Goal: Information Seeking & Learning: Learn about a topic

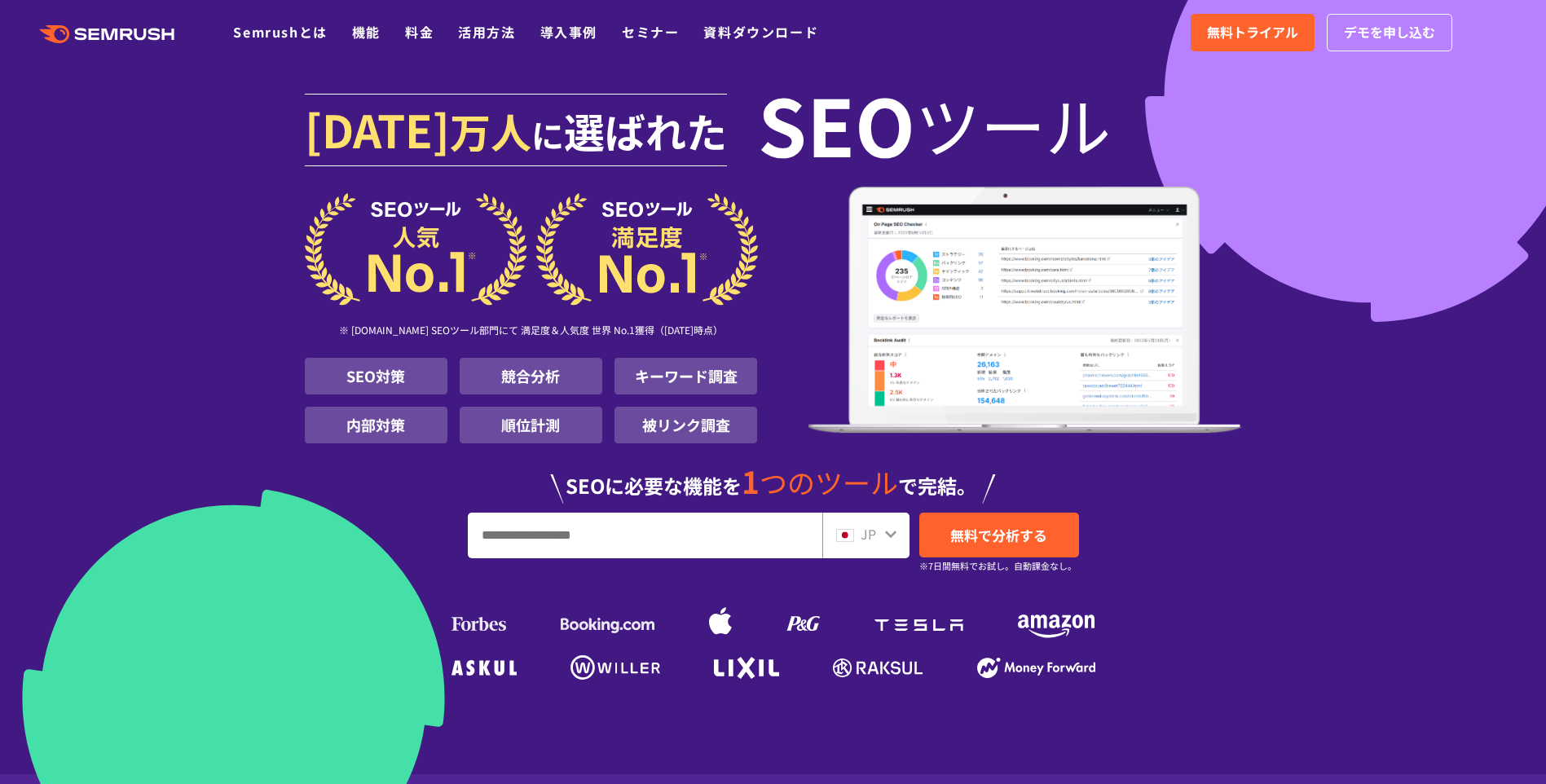
click at [625, 538] on input "URL、キーワードを入力してください" at bounding box center [645, 535] width 353 height 44
type input "**********"
click at [981, 519] on link "無料で分析する" at bounding box center [999, 535] width 160 height 45
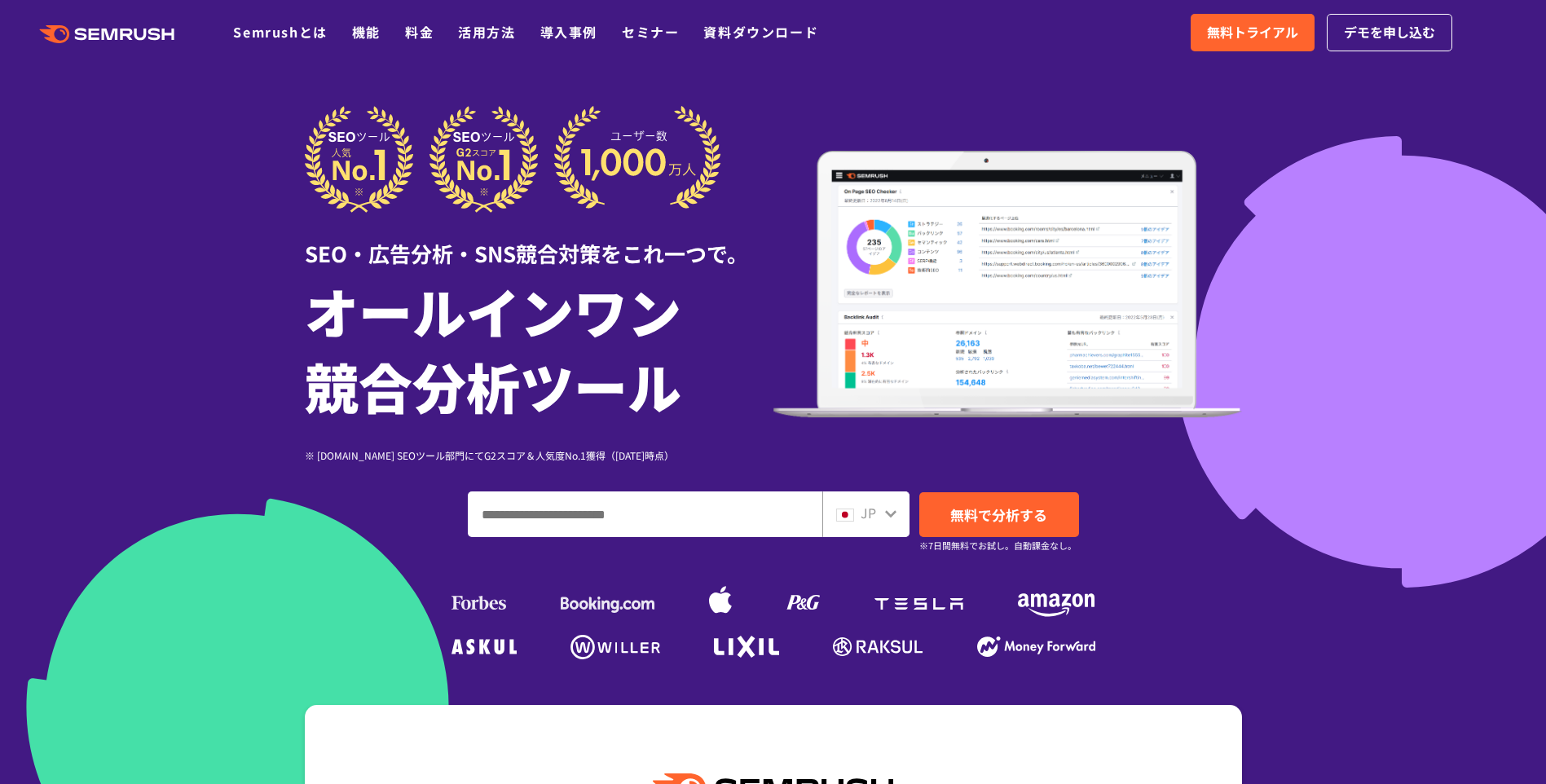
click at [695, 514] on input "ドメイン、キーワードまたはURLを入力してください" at bounding box center [645, 513] width 353 height 44
click at [733, 496] on input "ドメイン、キーワードまたはURLを入力してください" at bounding box center [645, 513] width 353 height 44
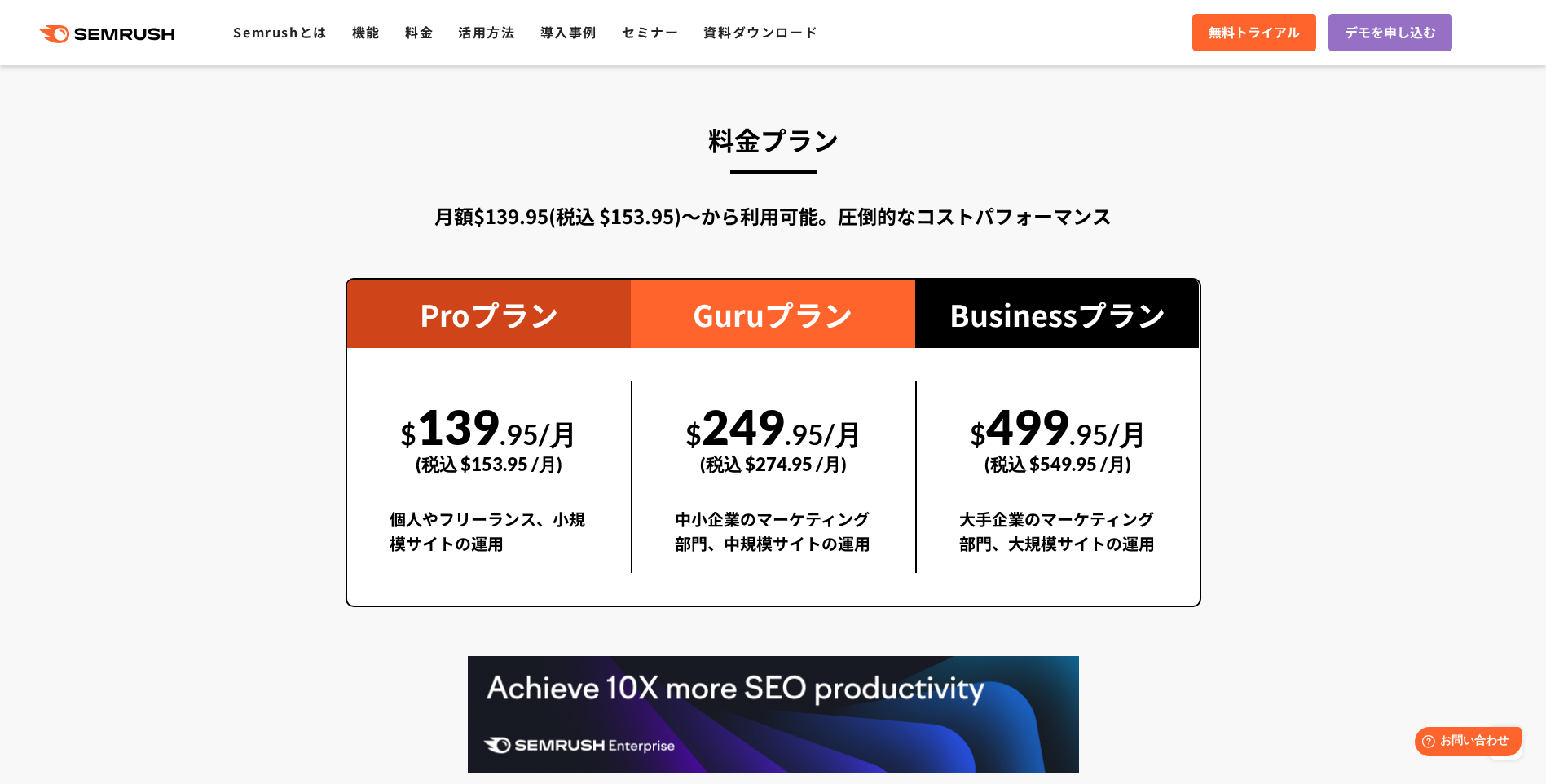
scroll to position [3014, 0]
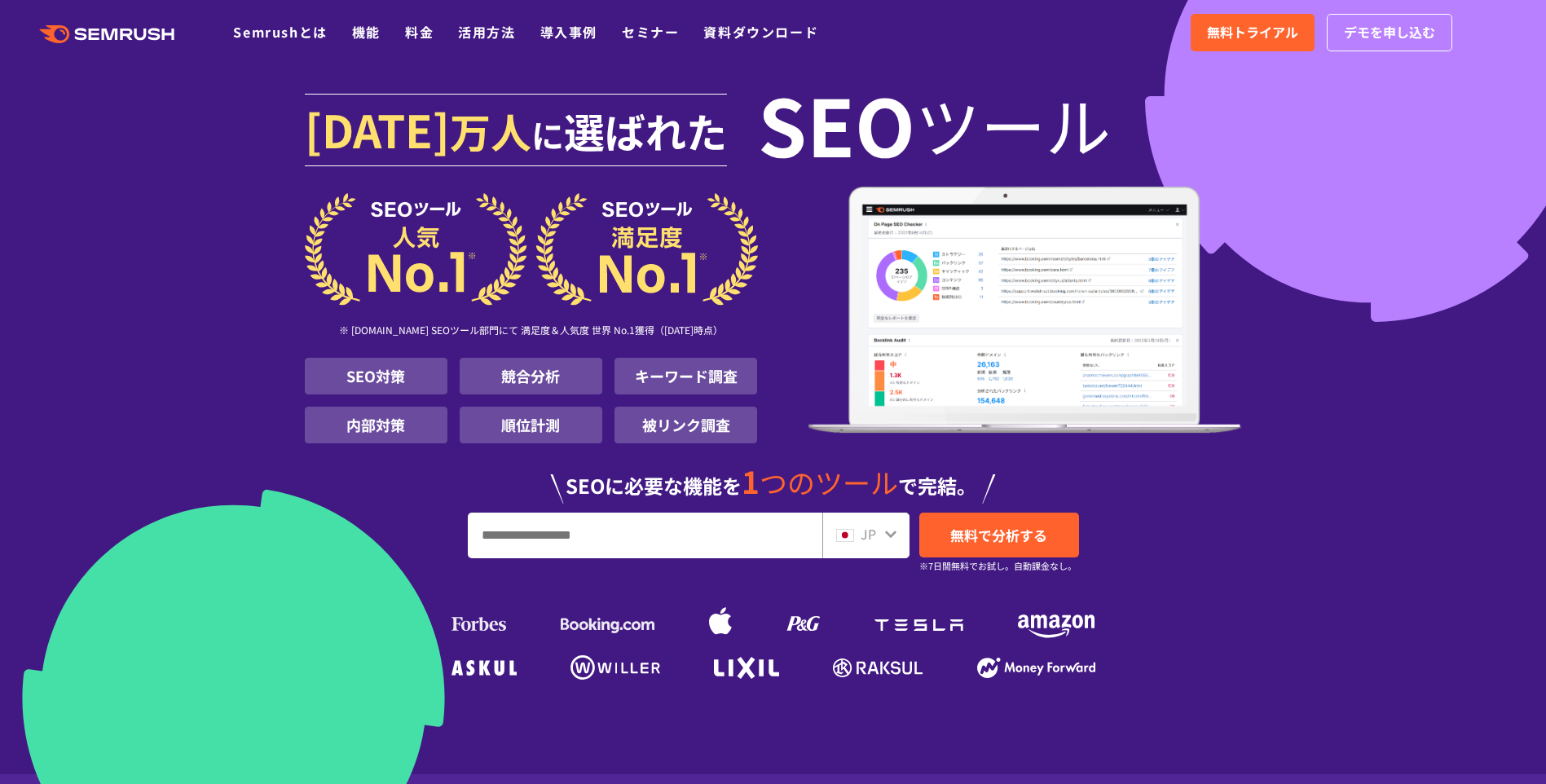
click at [629, 545] on input "URL、キーワードを入力してください" at bounding box center [645, 535] width 353 height 44
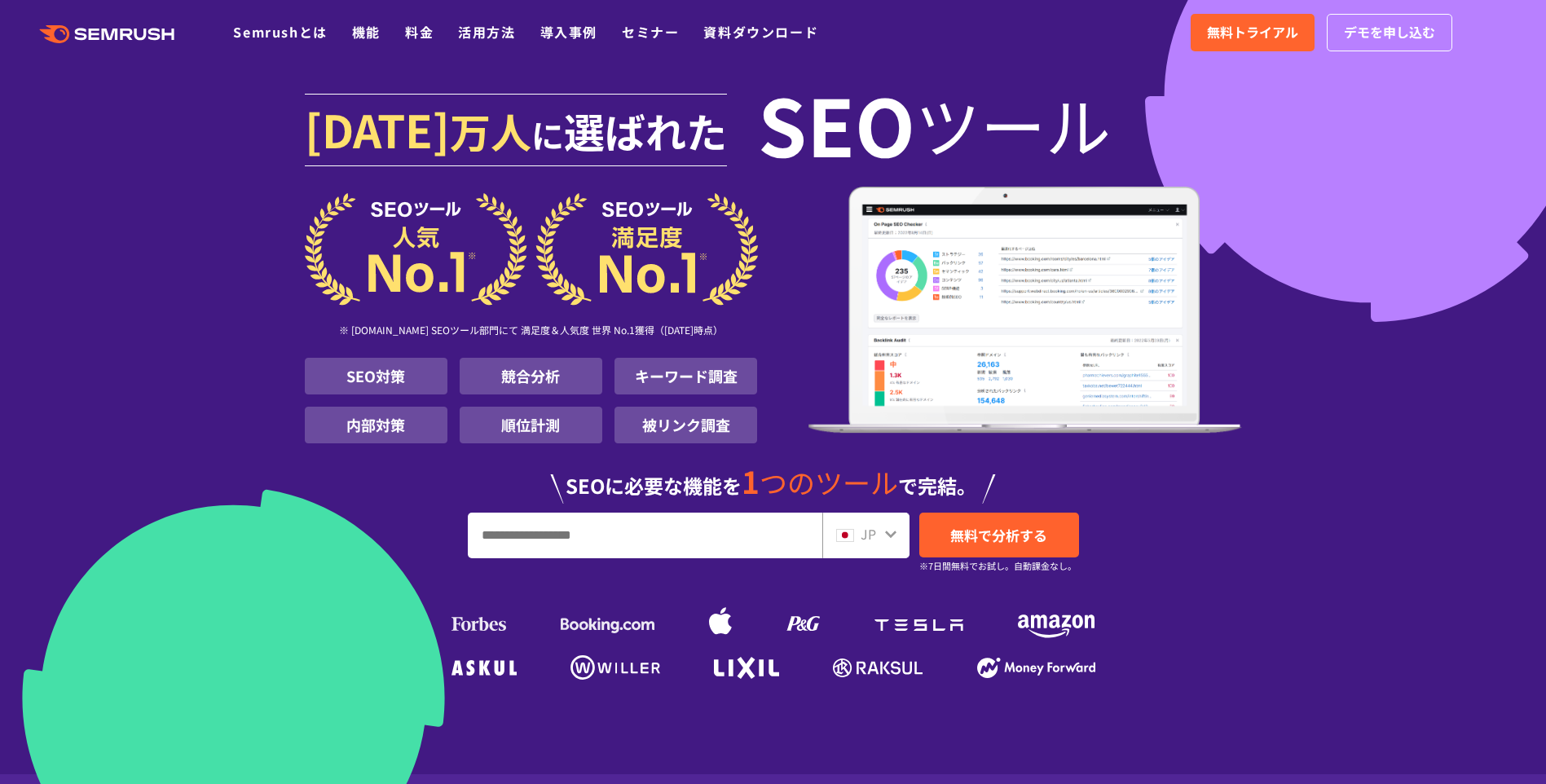
click at [629, 545] on input "URL、キーワードを入力してください" at bounding box center [645, 535] width 353 height 44
type input "**********"
click at [1054, 542] on link "無料で分析する" at bounding box center [999, 535] width 160 height 45
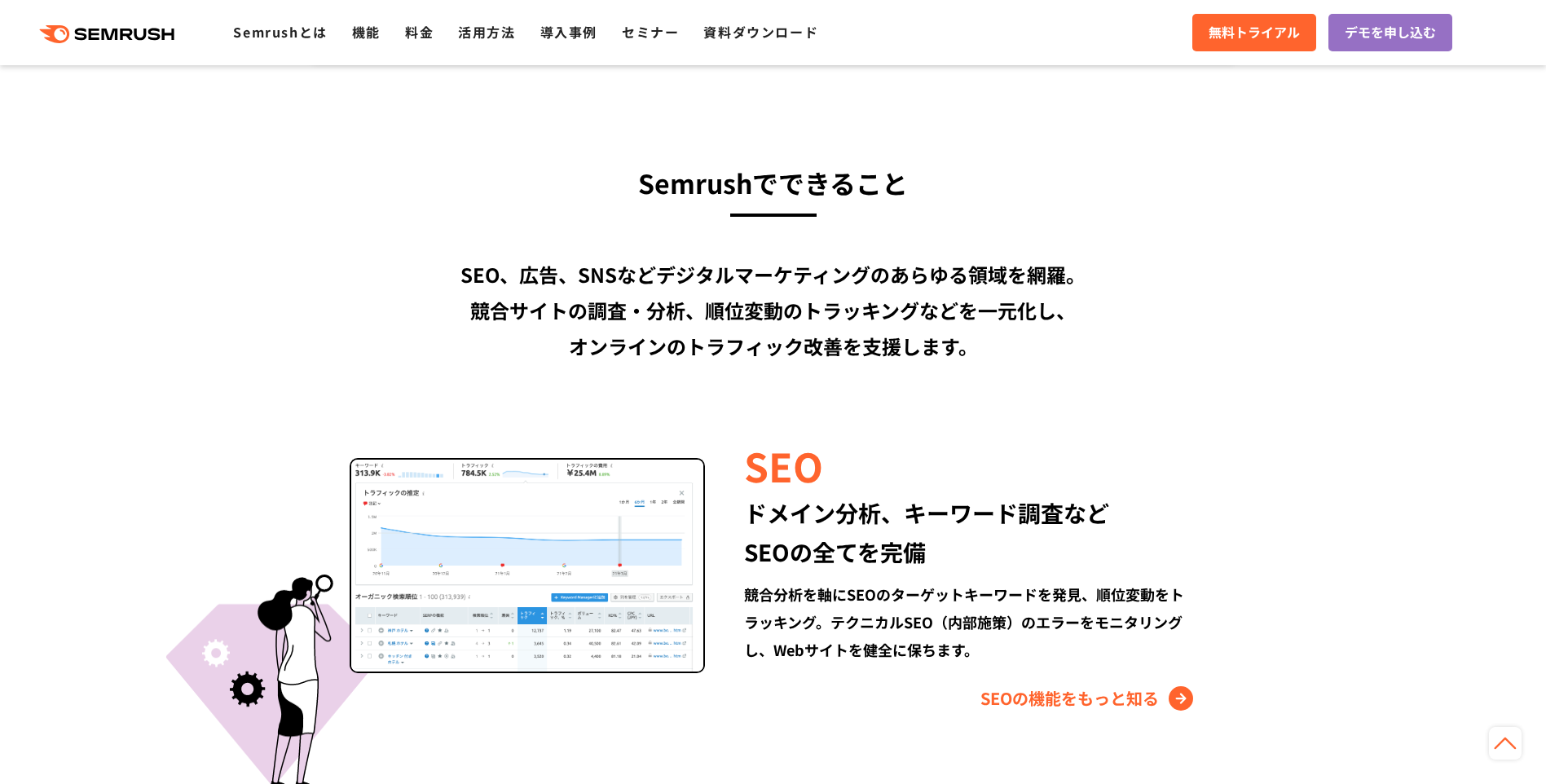
scroll to position [1222, 0]
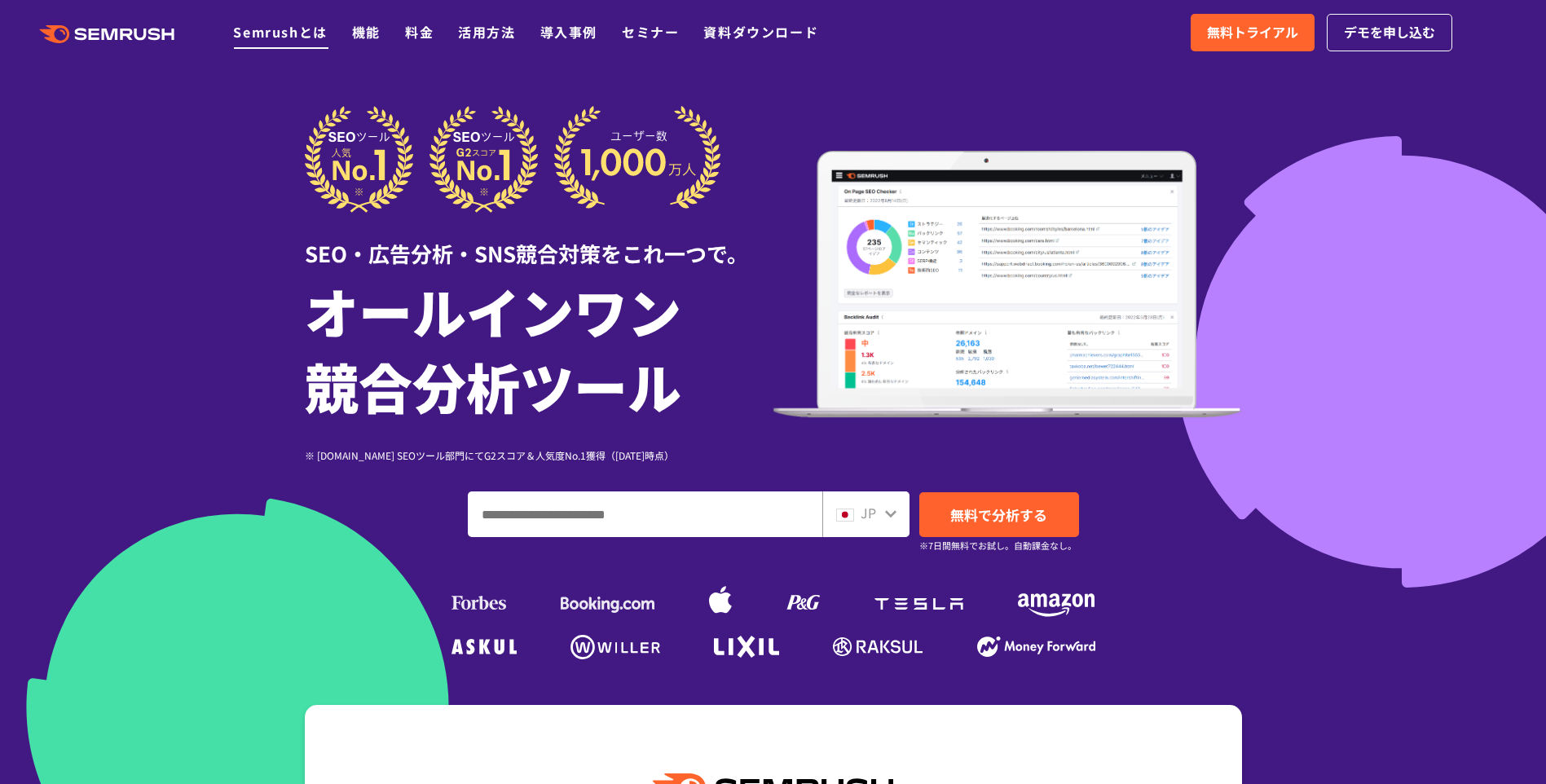
click at [292, 33] on link "Semrushとは" at bounding box center [280, 32] width 94 height 20
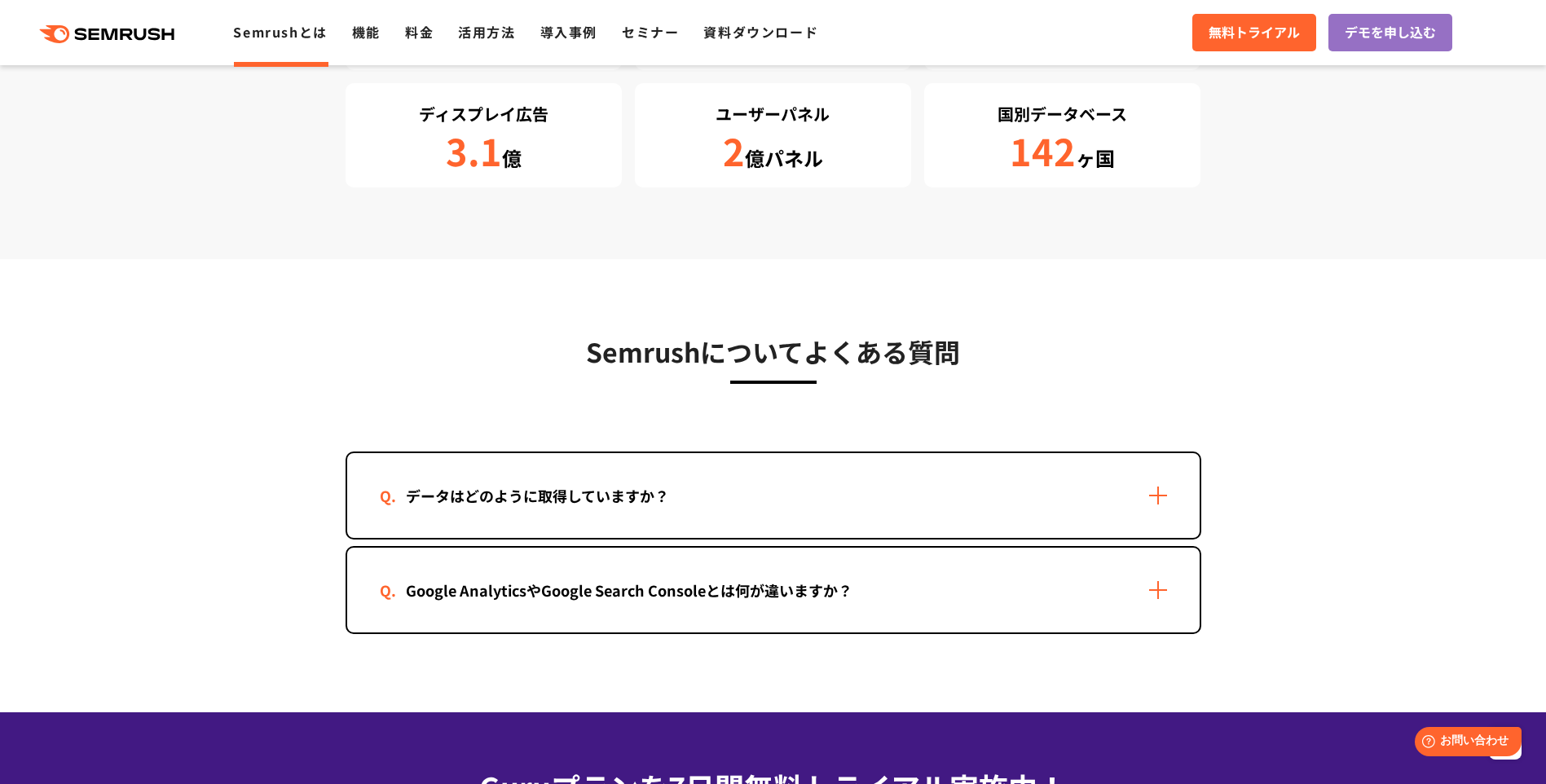
scroll to position [3259, 0]
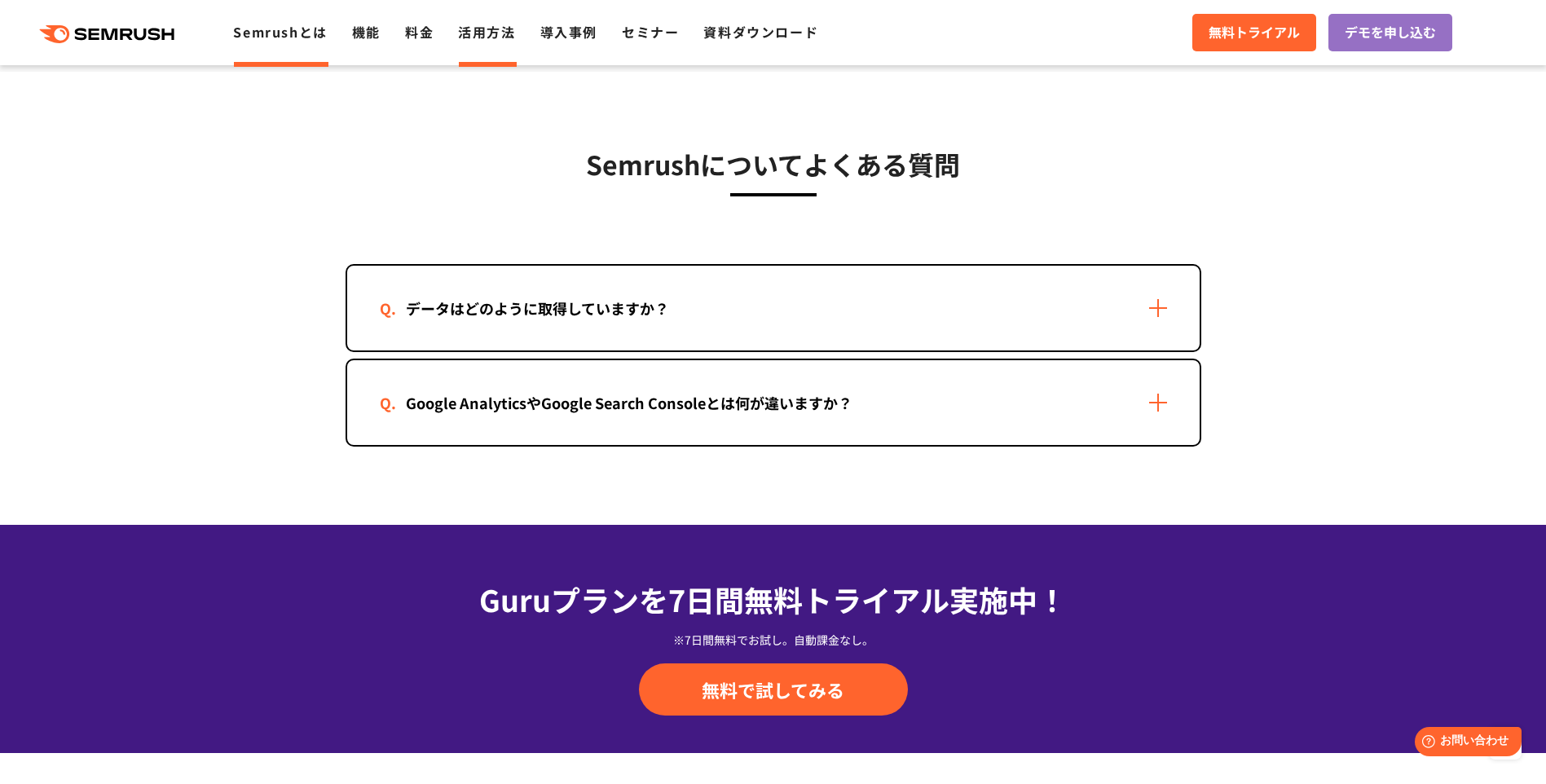
click at [514, 29] on link "活用方法" at bounding box center [487, 32] width 57 height 20
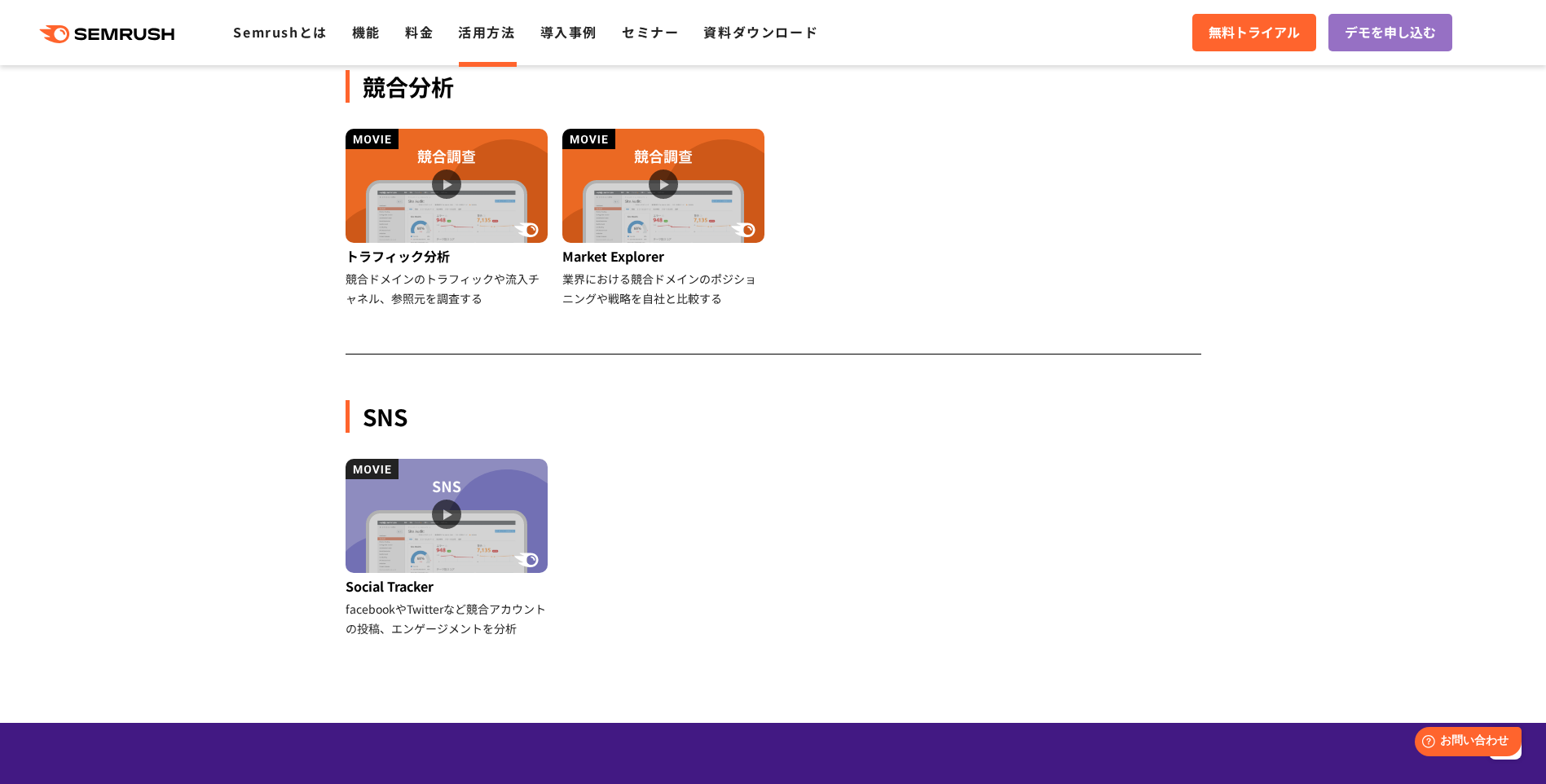
scroll to position [1955, 0]
